Goal: Navigation & Orientation: Find specific page/section

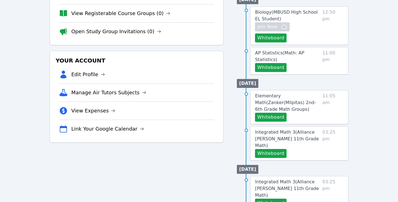
scroll to position [114, 0]
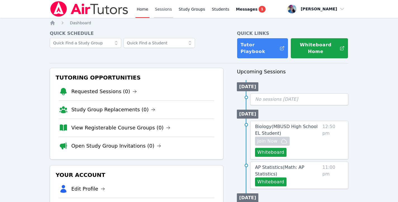
click at [162, 14] on link "Sessions" at bounding box center [163, 9] width 19 height 18
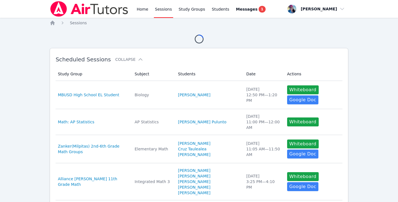
click at [134, 11] on div "Home Sessions Study Groups Students Messages 1" at bounding box center [158, 9] width 217 height 18
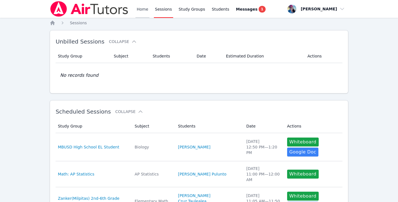
click at [139, 10] on link "Home" at bounding box center [143, 9] width 14 height 18
